Goal: Information Seeking & Learning: Learn about a topic

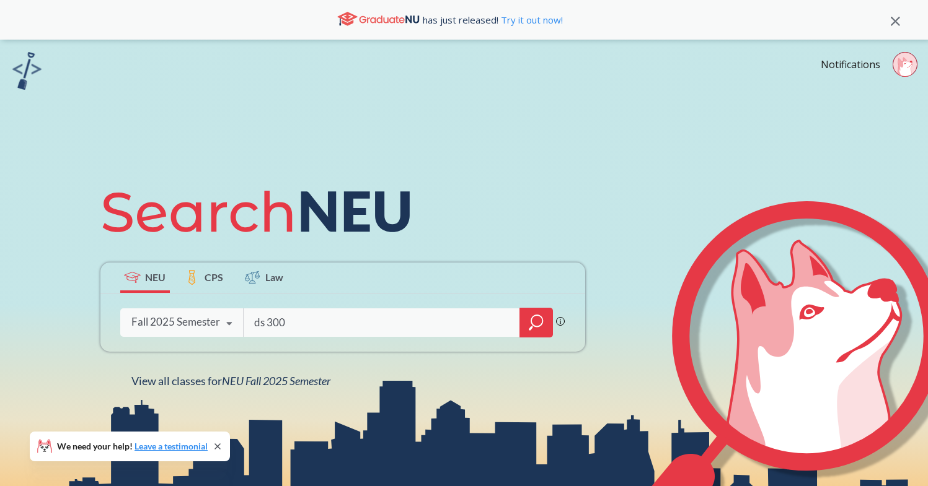
type input "ds 3000"
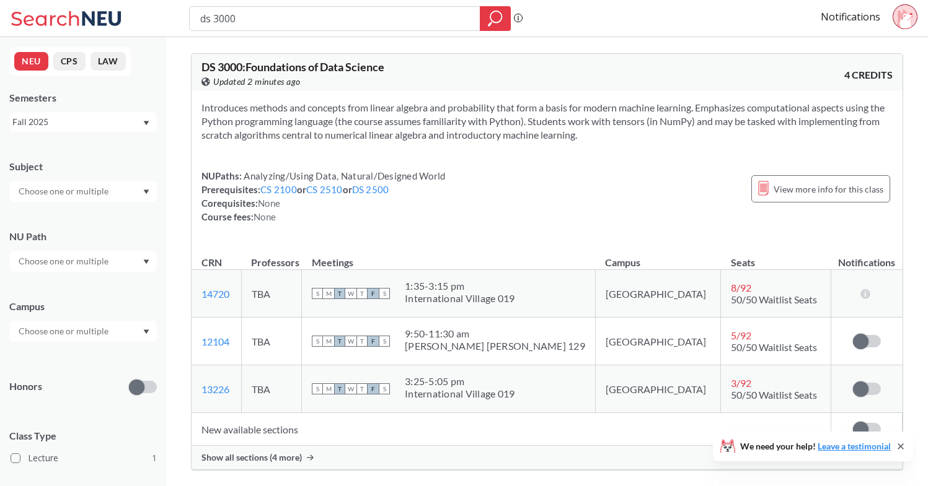
scroll to position [25, 0]
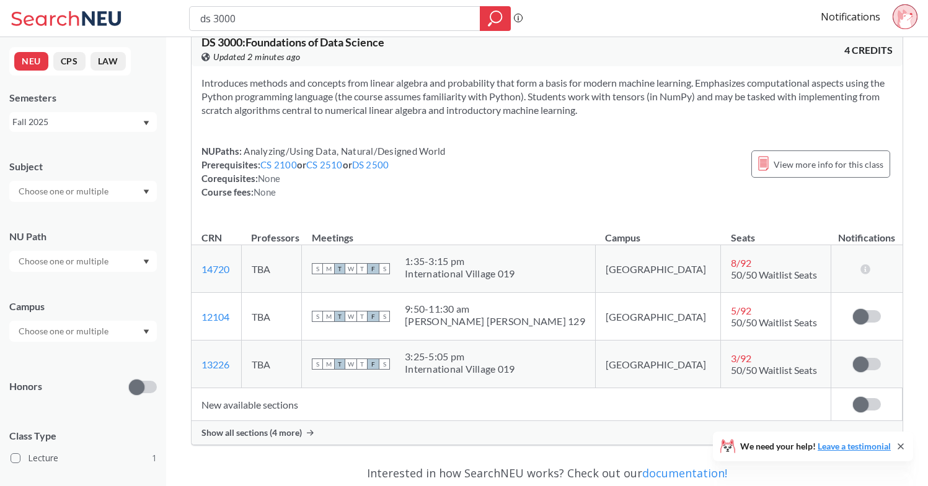
click at [284, 428] on span "Show all sections (4 more)" at bounding box center [251, 433] width 100 height 11
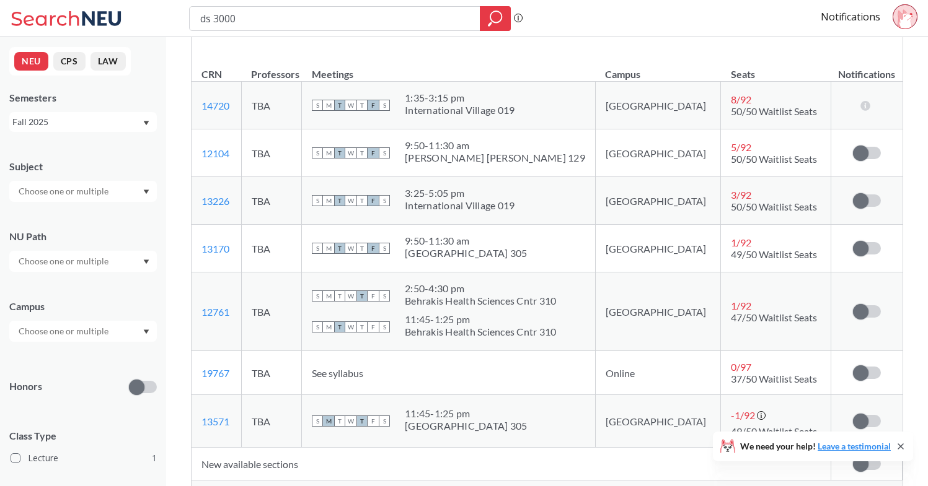
scroll to position [187, 0]
click at [363, 374] on span "See syllabus" at bounding box center [337, 375] width 51 height 12
click at [461, 376] on td "See syllabus" at bounding box center [449, 375] width 294 height 44
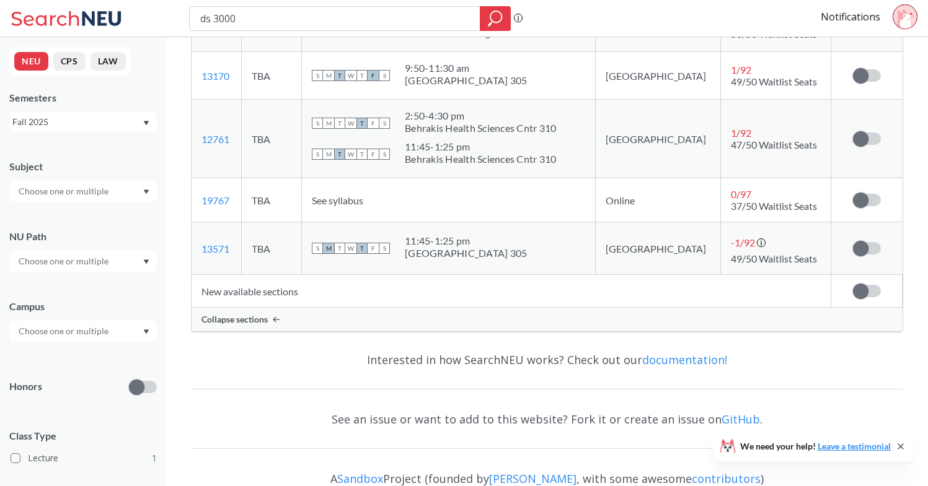
scroll to position [407, 0]
